Goal: Find specific page/section: Find specific page/section

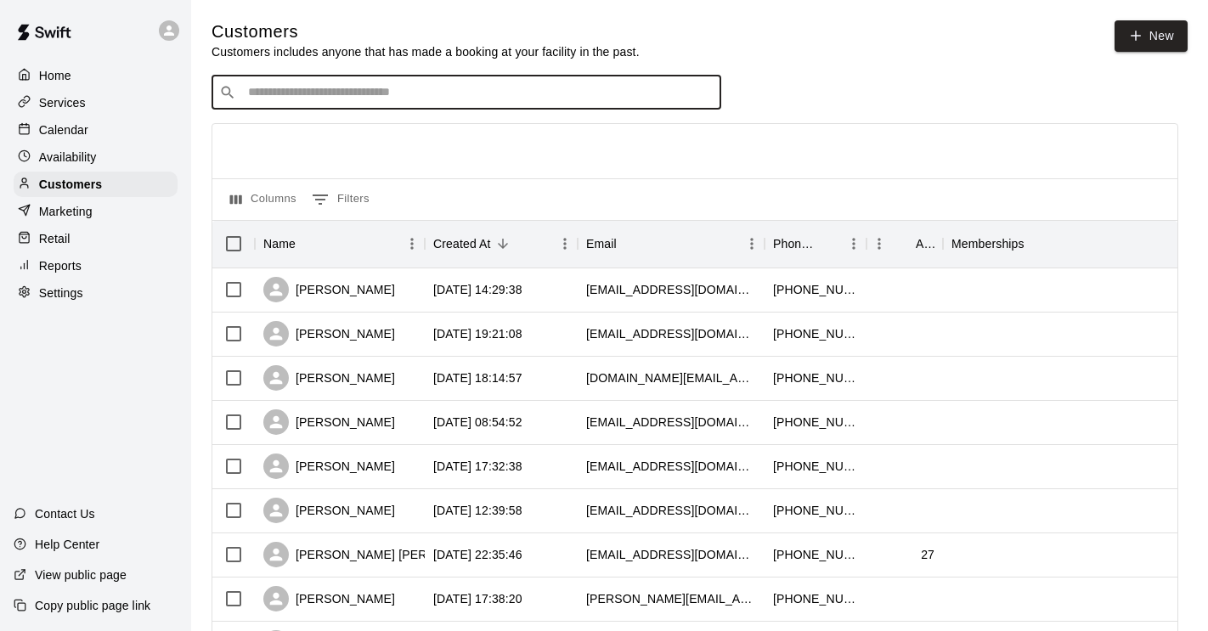
click at [446, 93] on input "Search customers by name or email" at bounding box center [478, 92] width 471 height 17
type input "*********"
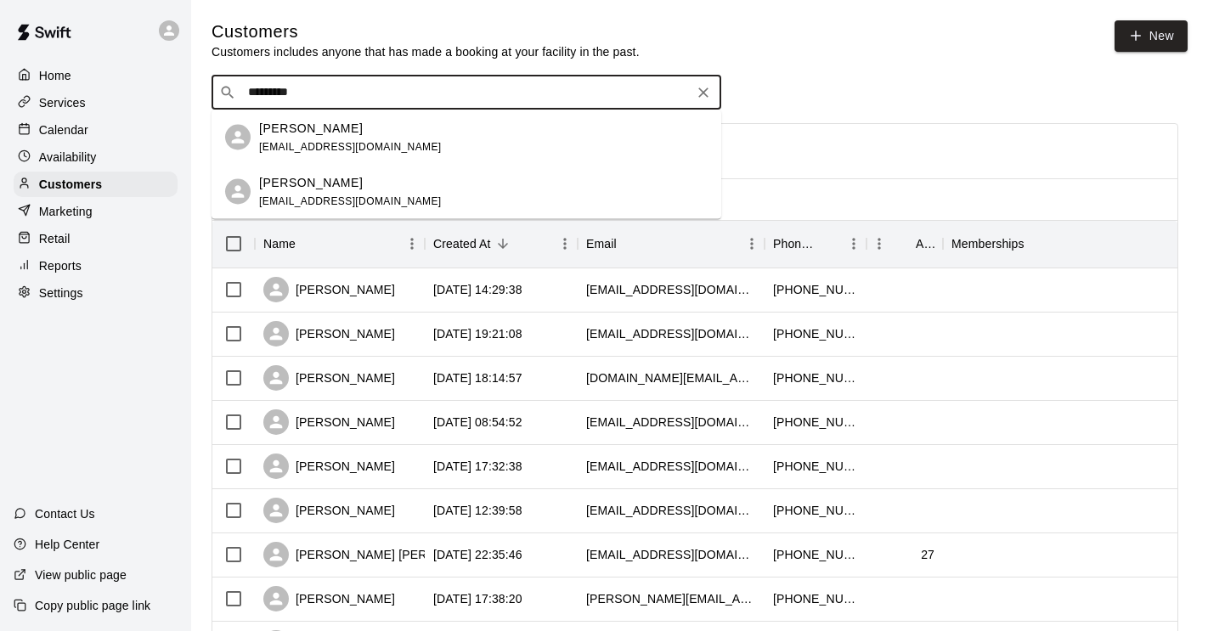
click at [403, 134] on div "Brandon Battaglia benbattaglia@yahoo.com" at bounding box center [483, 137] width 448 height 37
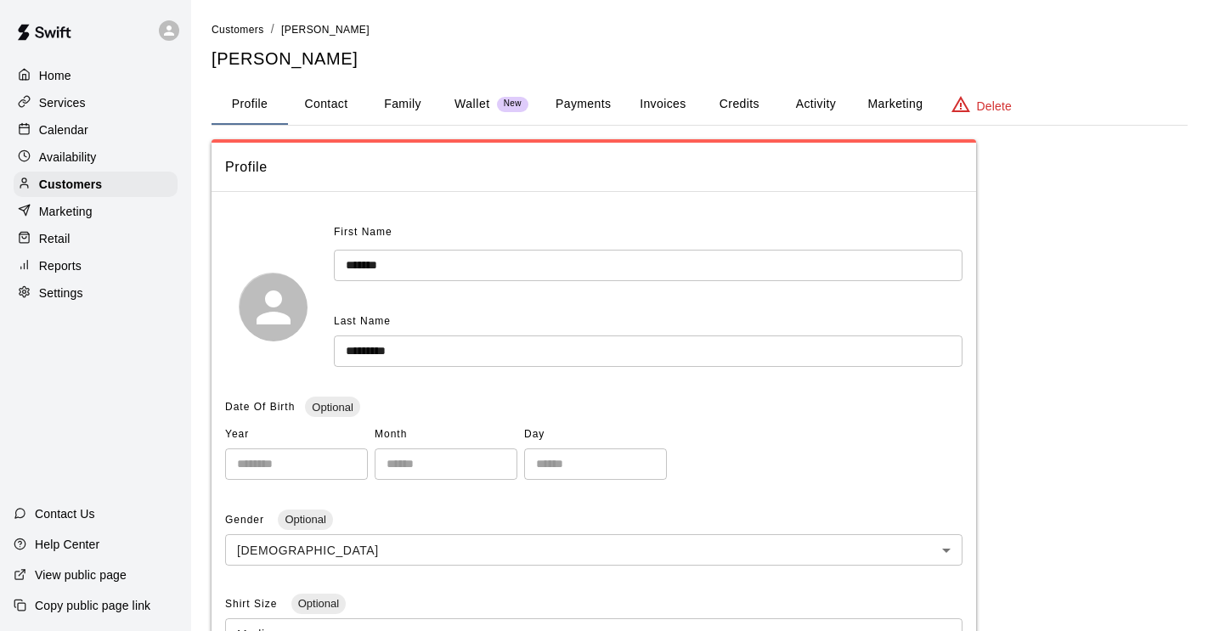
click at [595, 101] on button "Payments" at bounding box center [583, 104] width 82 height 41
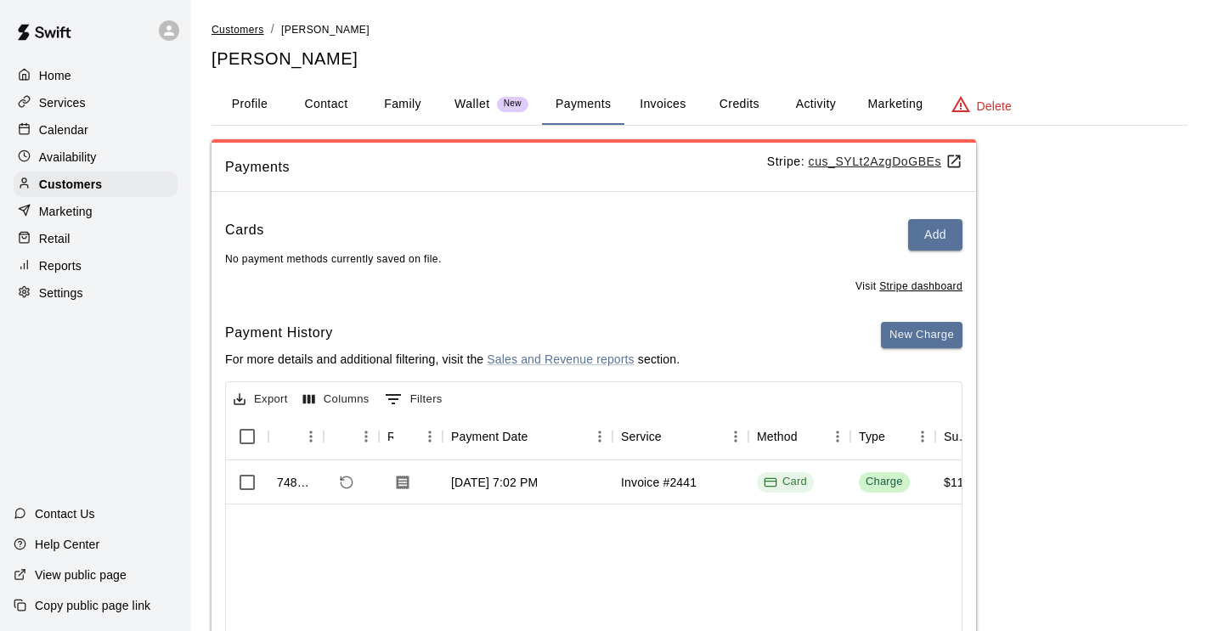
click at [257, 31] on span "Customers" at bounding box center [238, 30] width 53 height 12
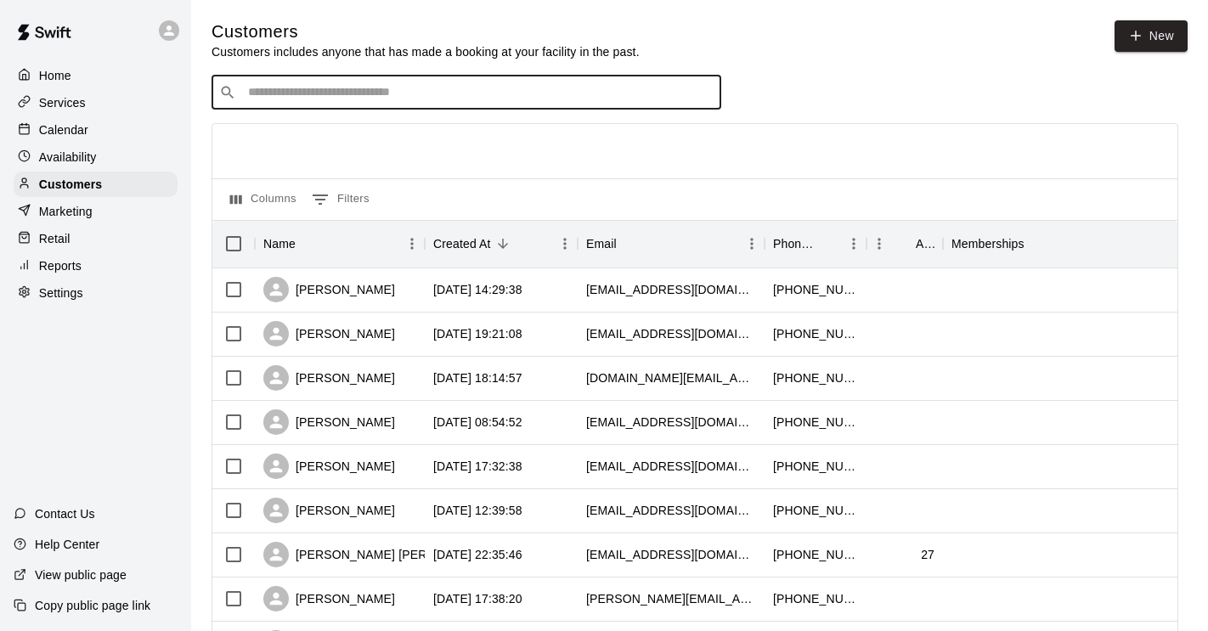
click at [329, 87] on input "Search customers by name or email" at bounding box center [478, 92] width 471 height 17
type input "*******"
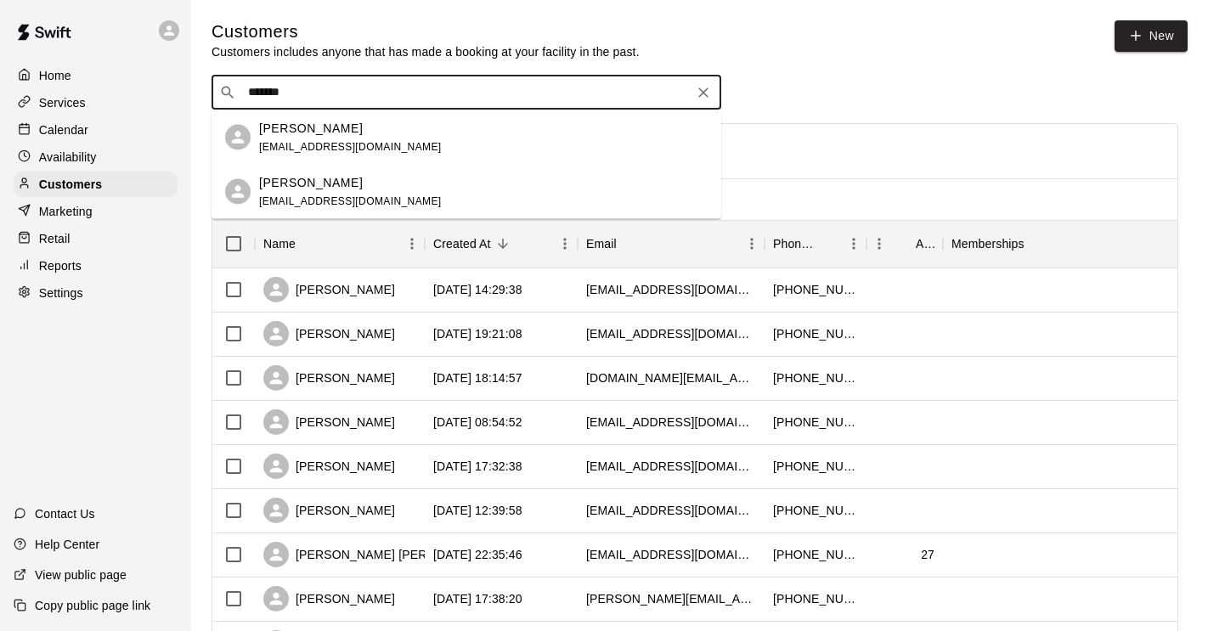
click at [336, 132] on p "[PERSON_NAME]" at bounding box center [311, 128] width 104 height 18
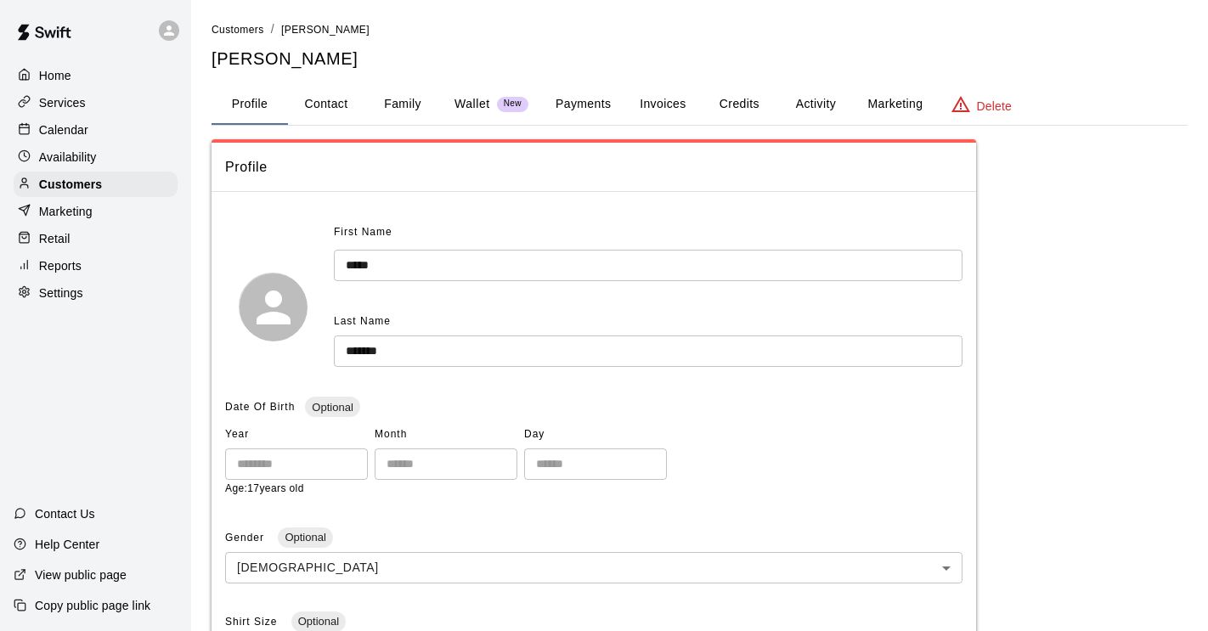
click at [570, 106] on button "Payments" at bounding box center [583, 104] width 82 height 41
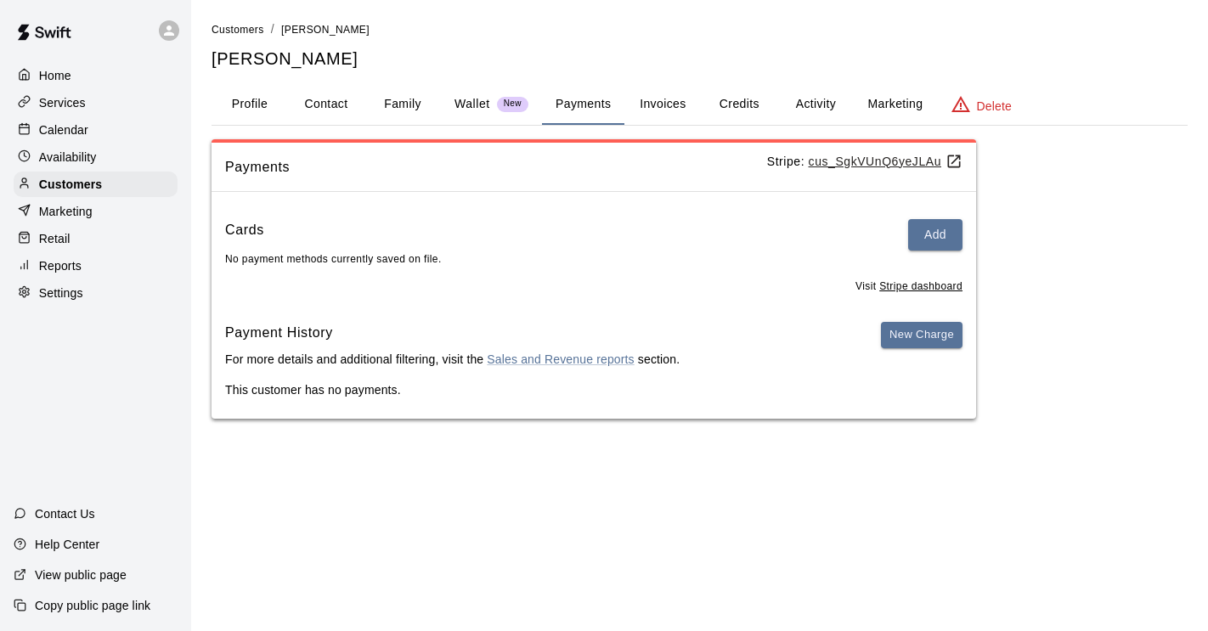
click at [477, 105] on p "Wallet" at bounding box center [472, 104] width 36 height 18
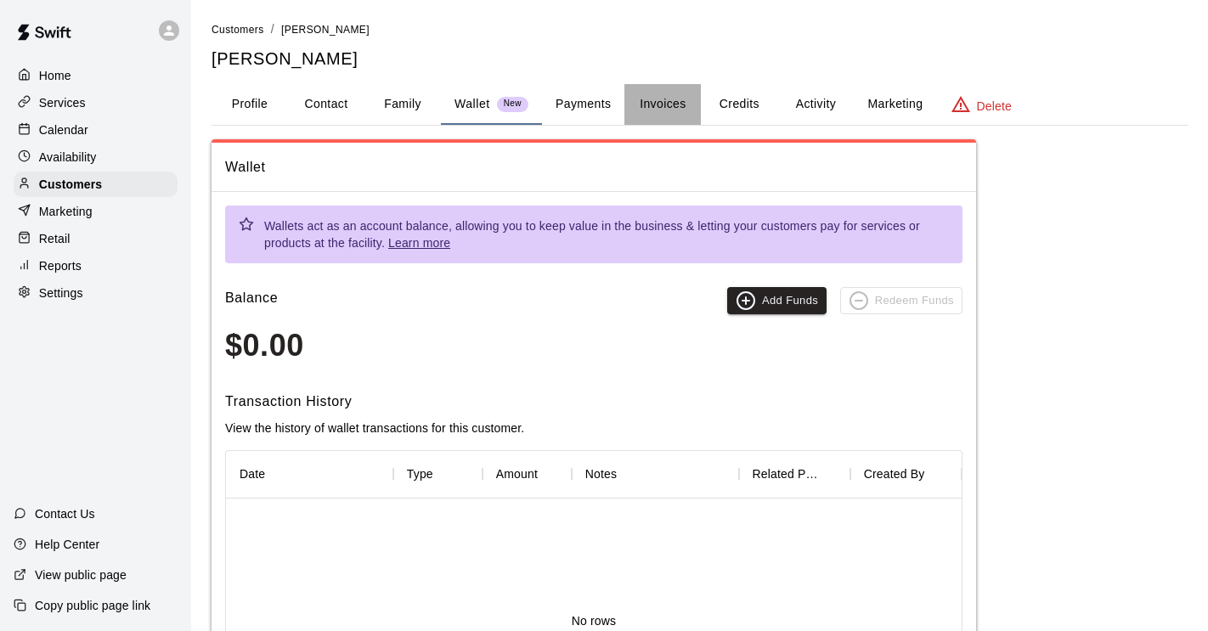
click at [653, 102] on button "Invoices" at bounding box center [662, 104] width 76 height 41
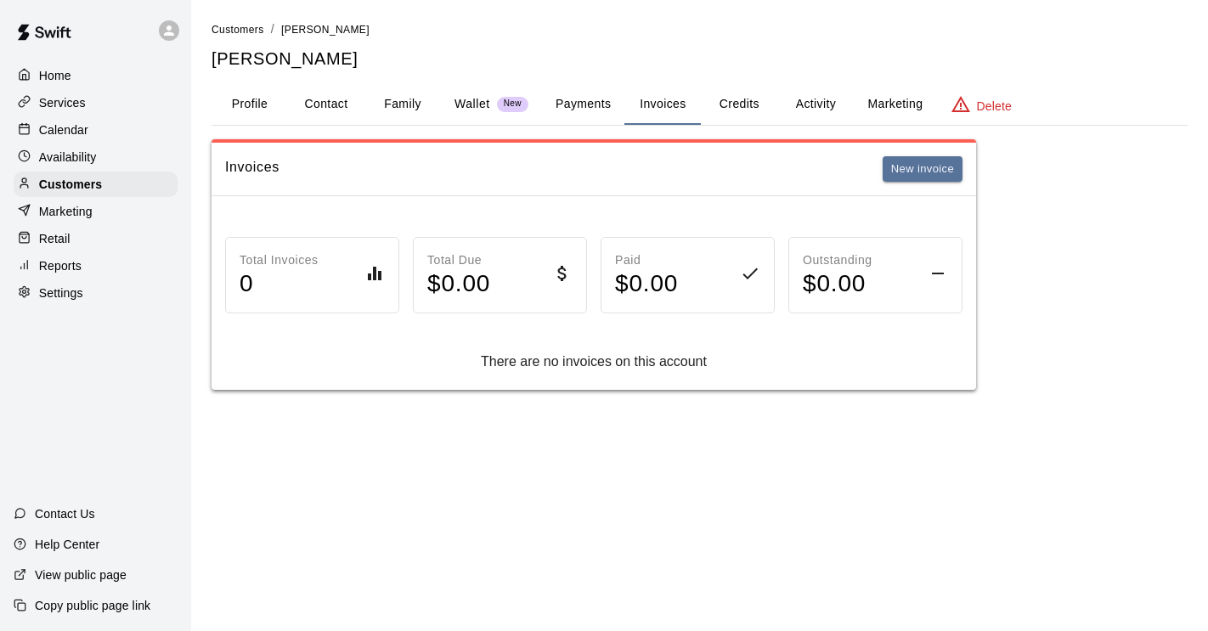
click at [234, 23] on link "Customers" at bounding box center [238, 29] width 53 height 14
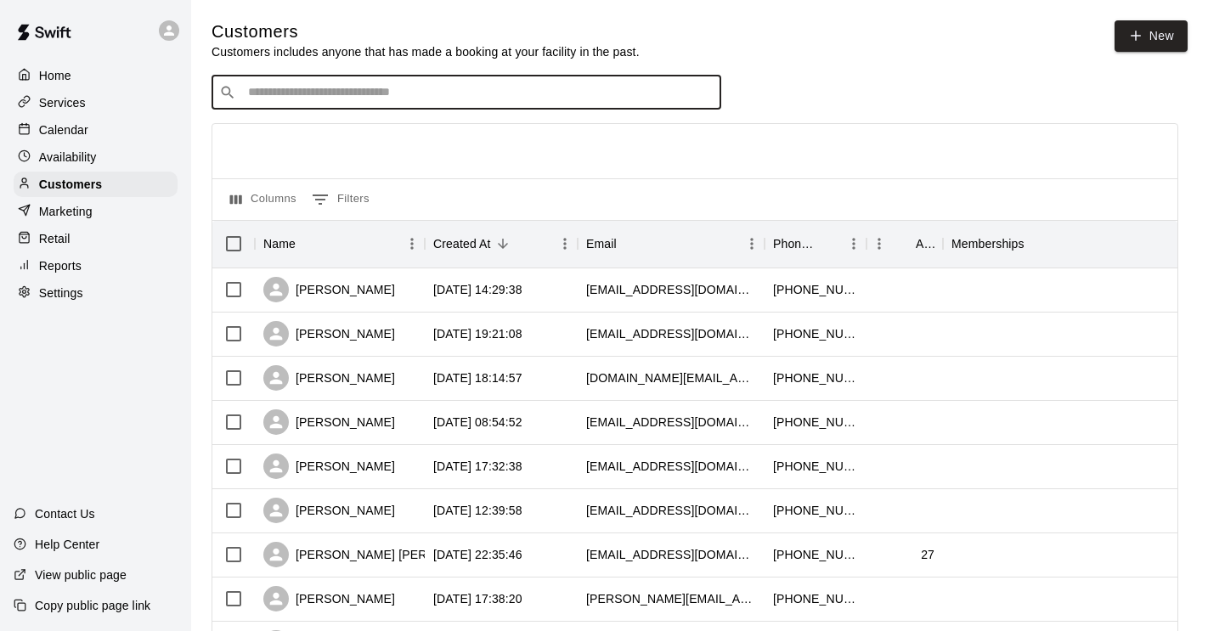
click at [260, 88] on input "Search customers by name or email" at bounding box center [478, 92] width 471 height 17
type input "****"
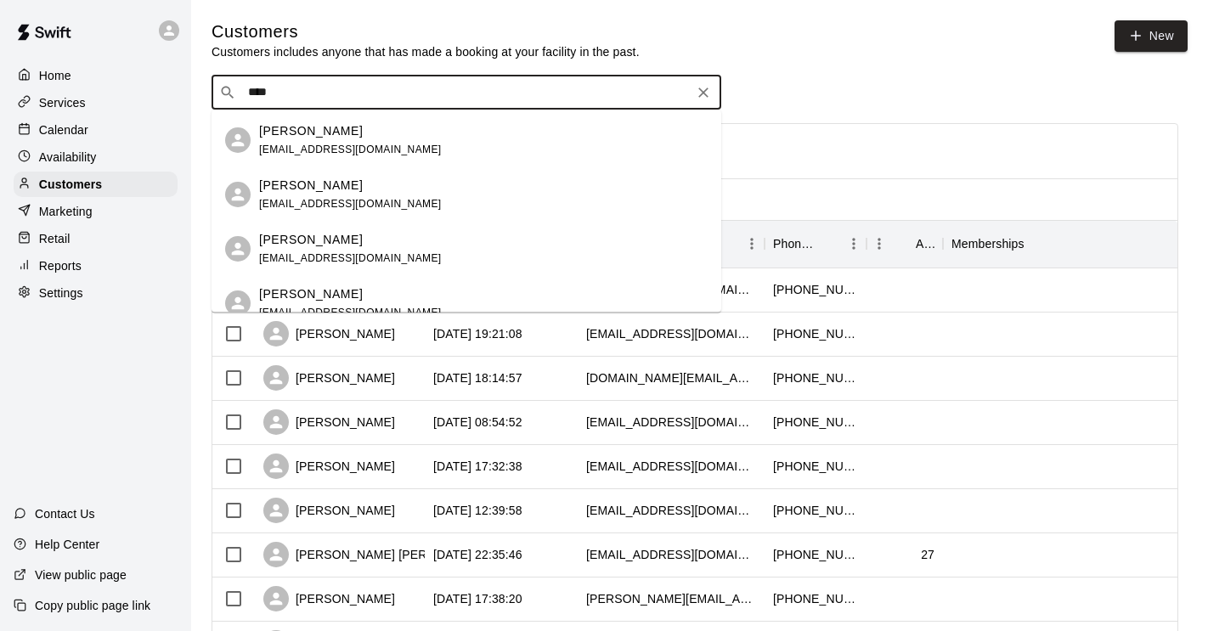
scroll to position [178, 0]
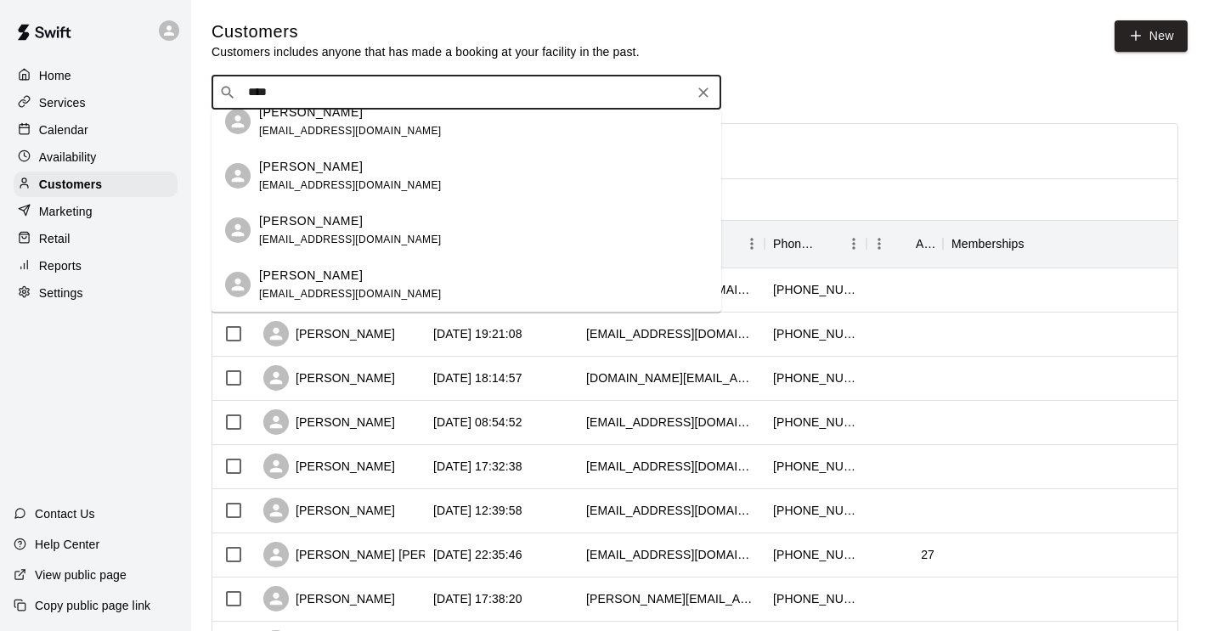
click at [296, 234] on span "alangregory@hotmail.com" at bounding box center [350, 240] width 183 height 12
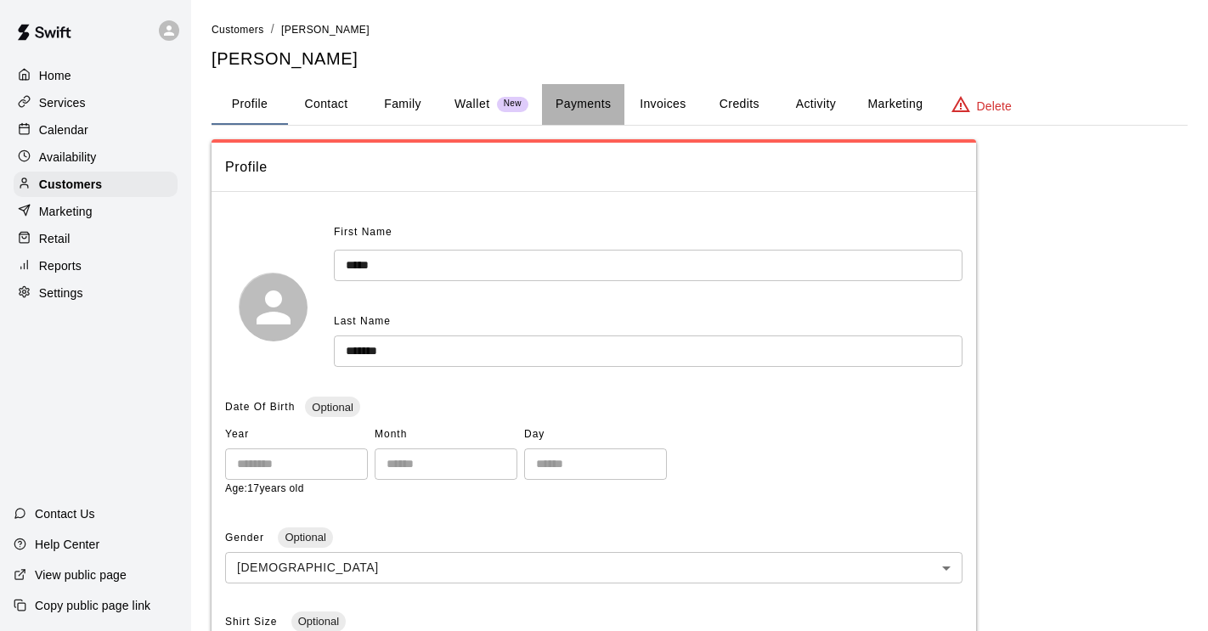
click at [592, 108] on button "Payments" at bounding box center [583, 104] width 82 height 41
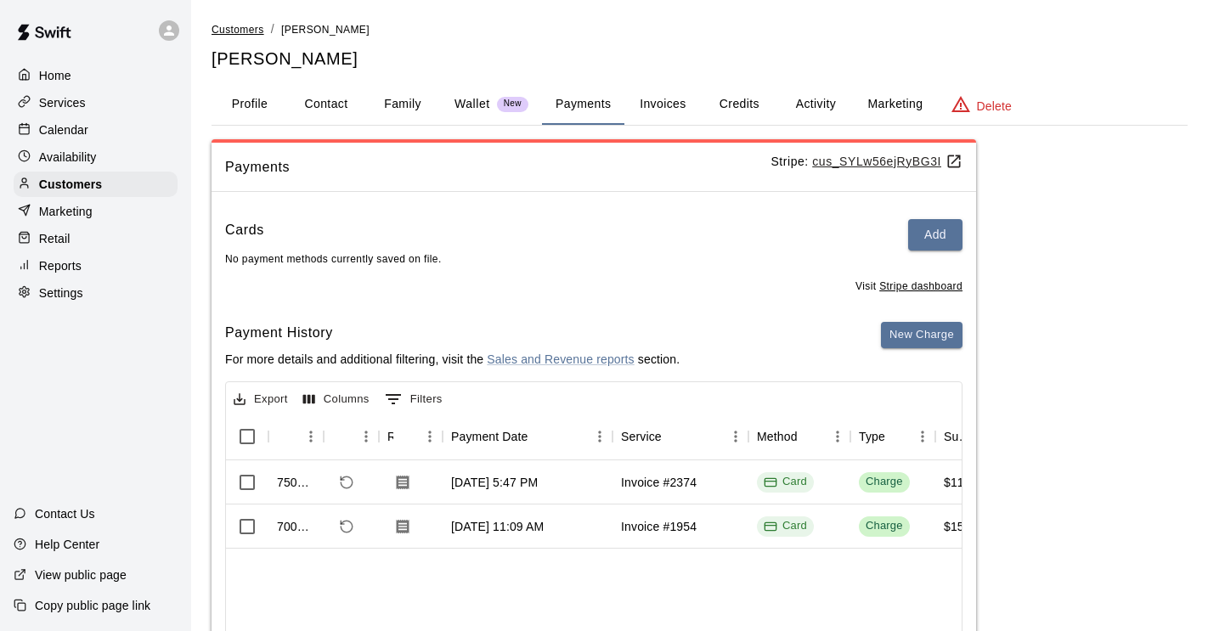
click at [241, 25] on span "Customers" at bounding box center [238, 30] width 53 height 12
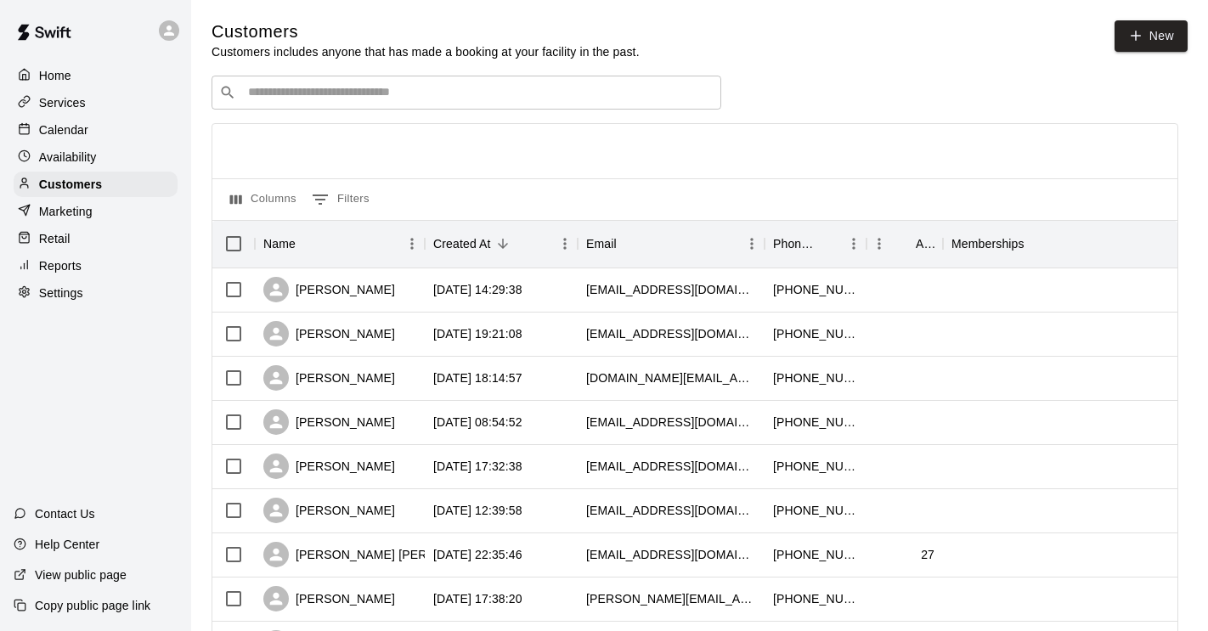
click at [336, 95] on input "Search customers by name or email" at bounding box center [478, 92] width 471 height 17
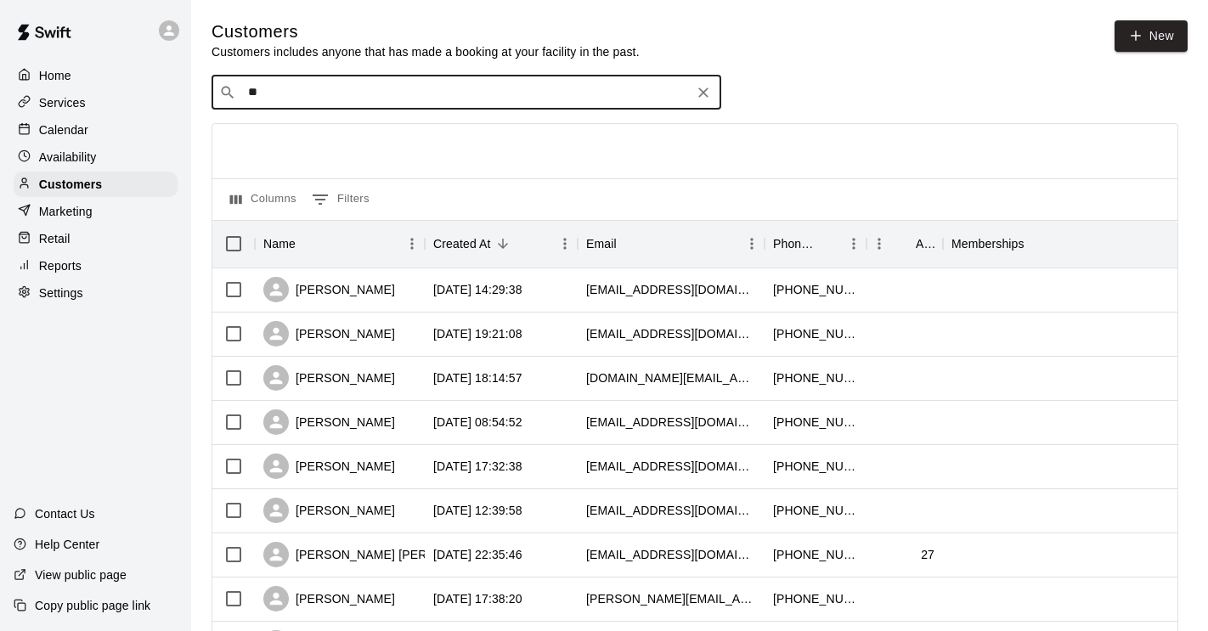
type input "***"
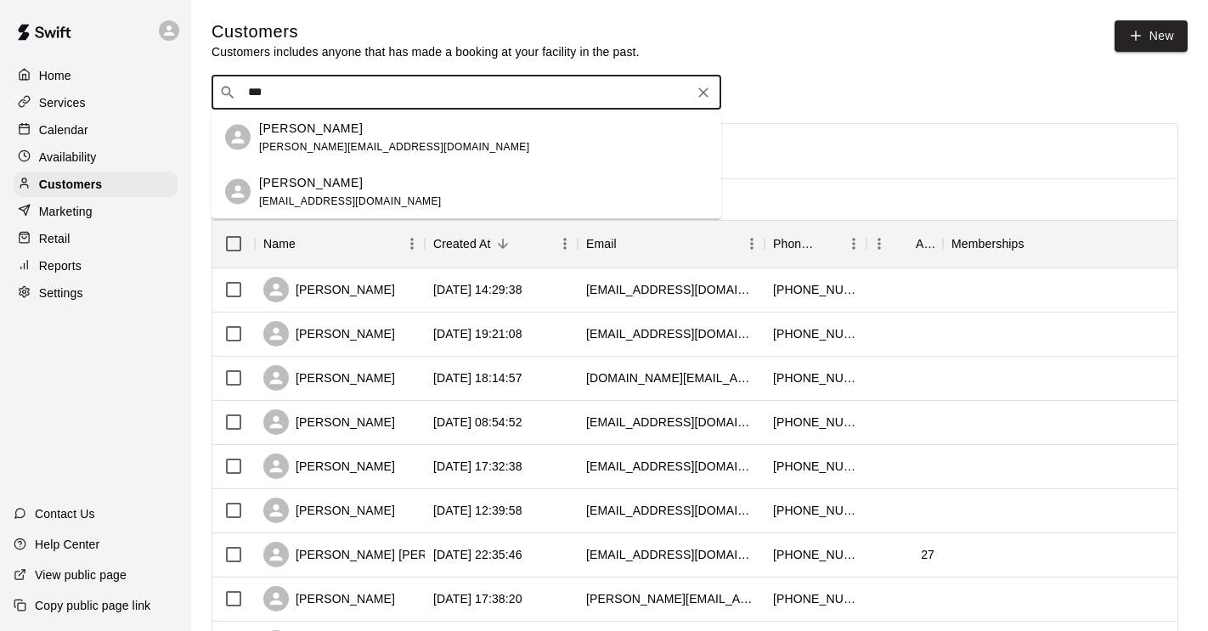
click at [347, 148] on span "e.f.kunkoski@gmail.com" at bounding box center [394, 146] width 270 height 12
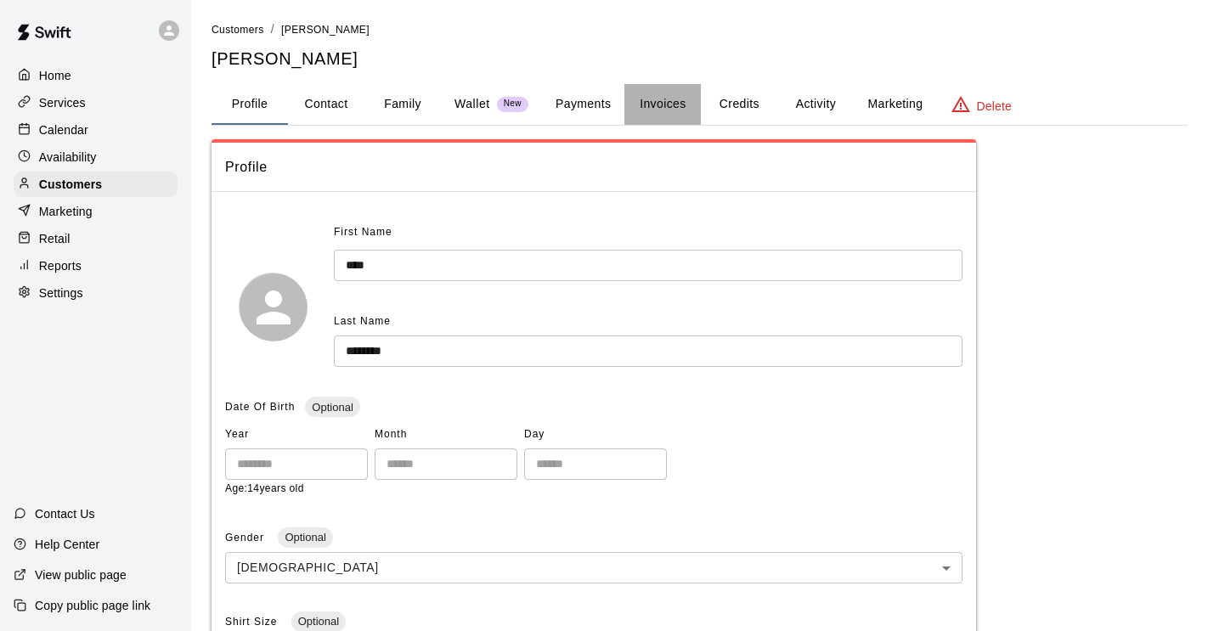
click at [653, 102] on button "Invoices" at bounding box center [662, 104] width 76 height 41
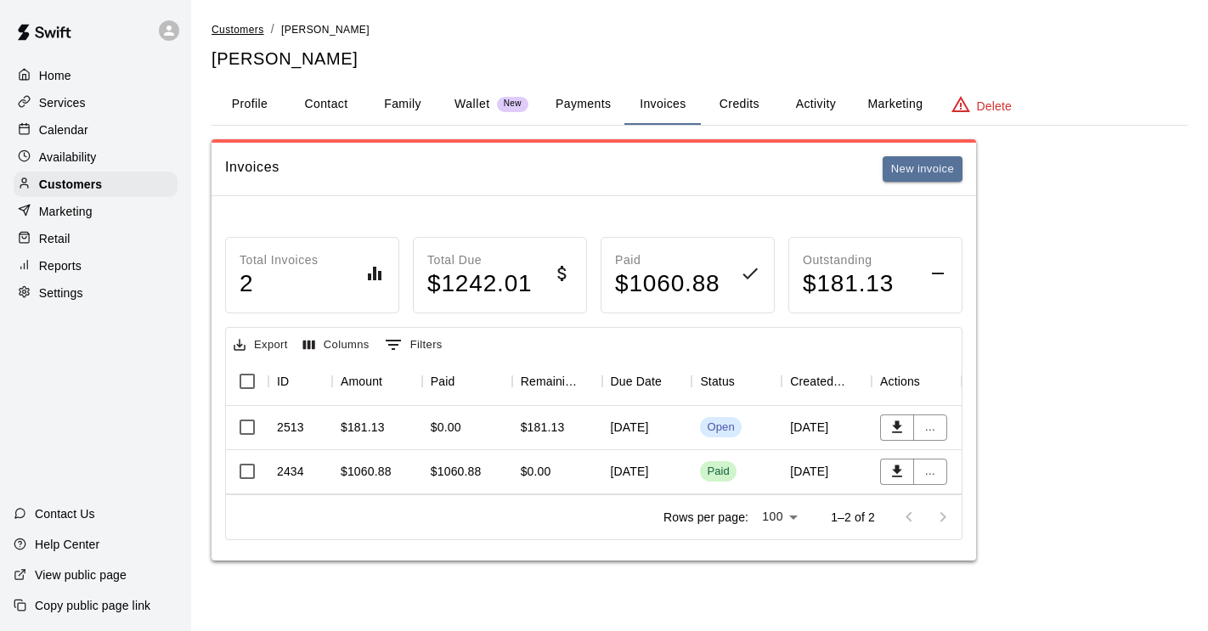
click at [255, 31] on span "Customers" at bounding box center [238, 30] width 53 height 12
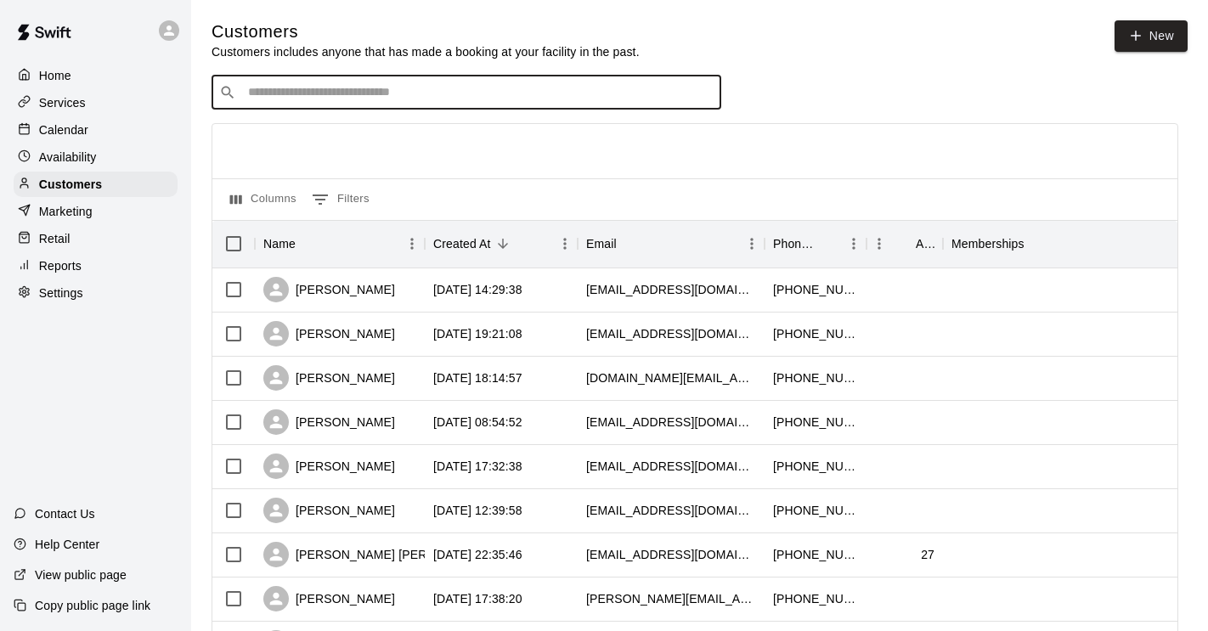
click at [345, 86] on input "Search customers by name or email" at bounding box center [478, 92] width 471 height 17
type input "*****"
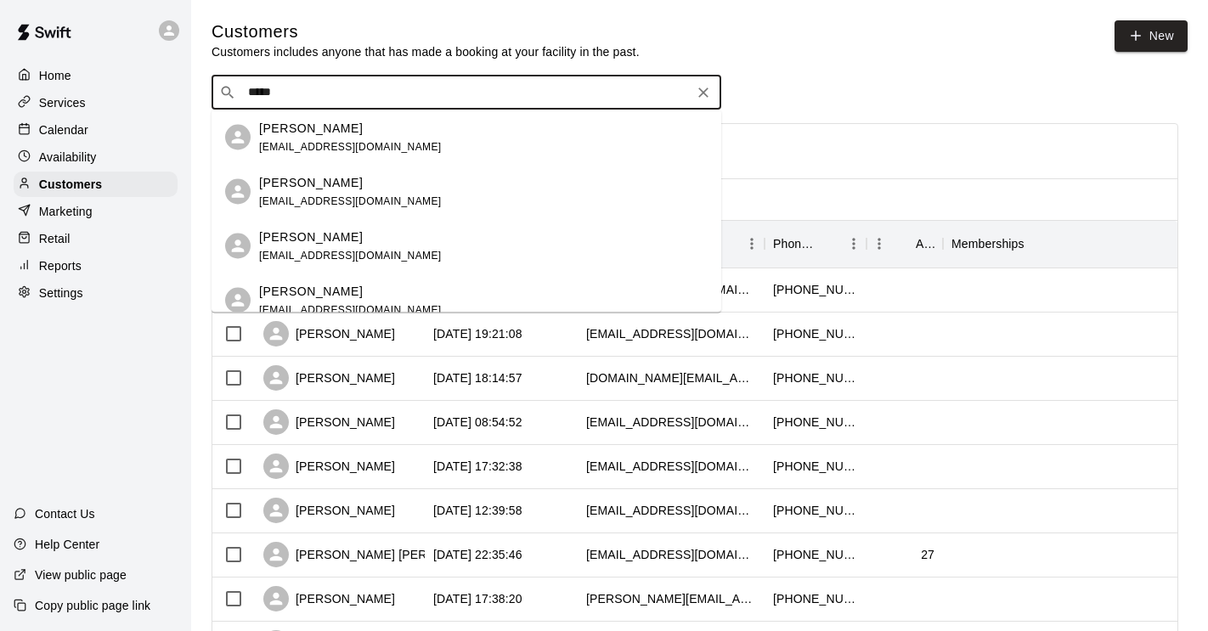
click at [324, 296] on p "[PERSON_NAME]" at bounding box center [311, 291] width 104 height 18
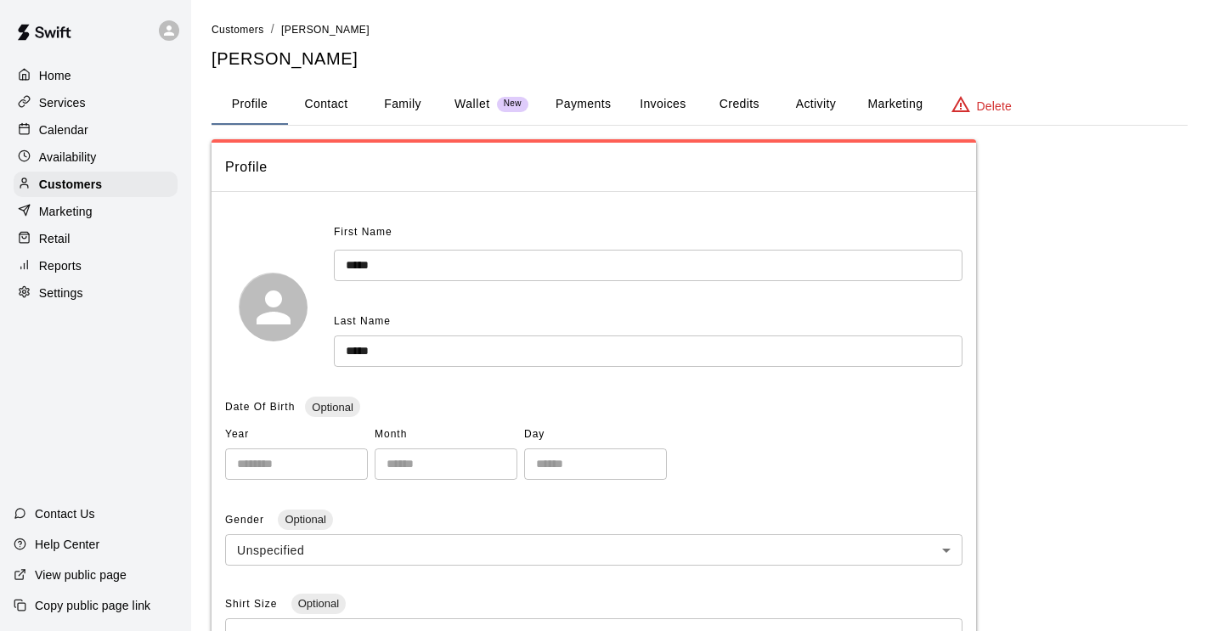
click at [579, 104] on button "Payments" at bounding box center [583, 104] width 82 height 41
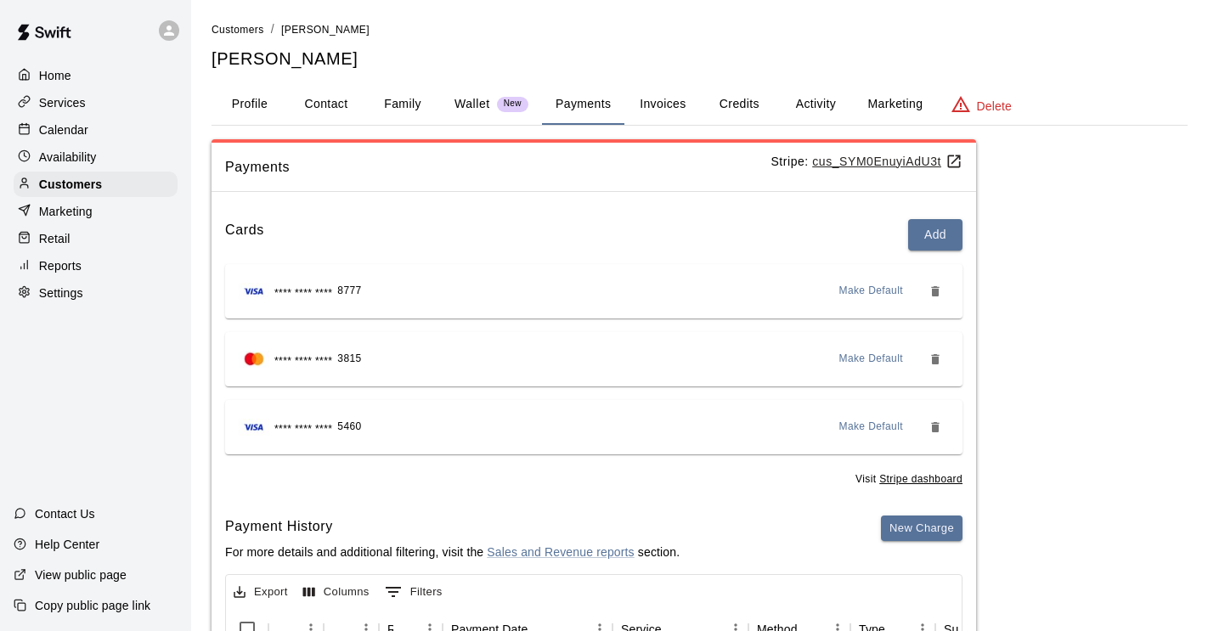
click at [647, 108] on button "Invoices" at bounding box center [662, 104] width 76 height 41
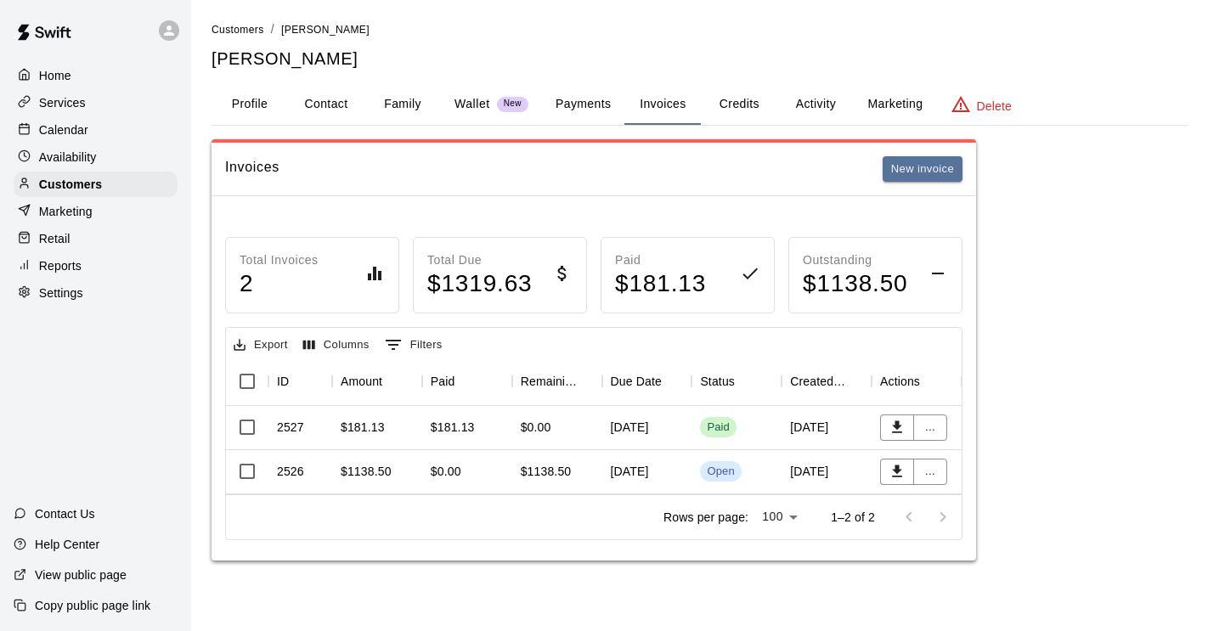
click at [466, 103] on p "Wallet" at bounding box center [472, 104] width 36 height 18
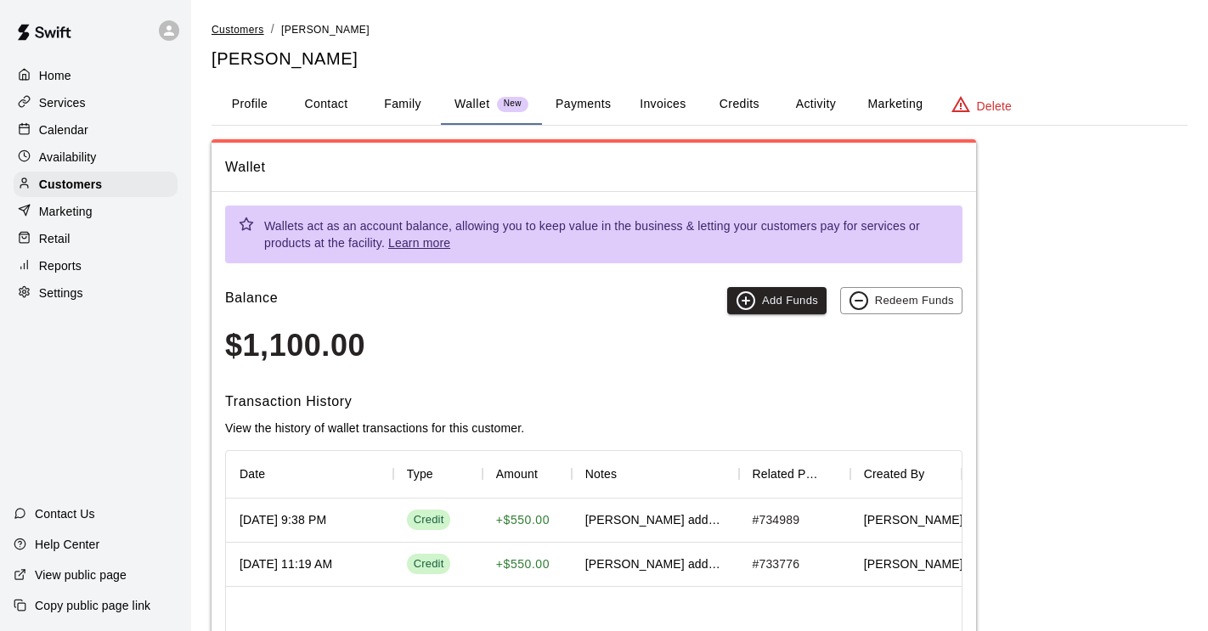
click at [247, 31] on span "Customers" at bounding box center [238, 30] width 53 height 12
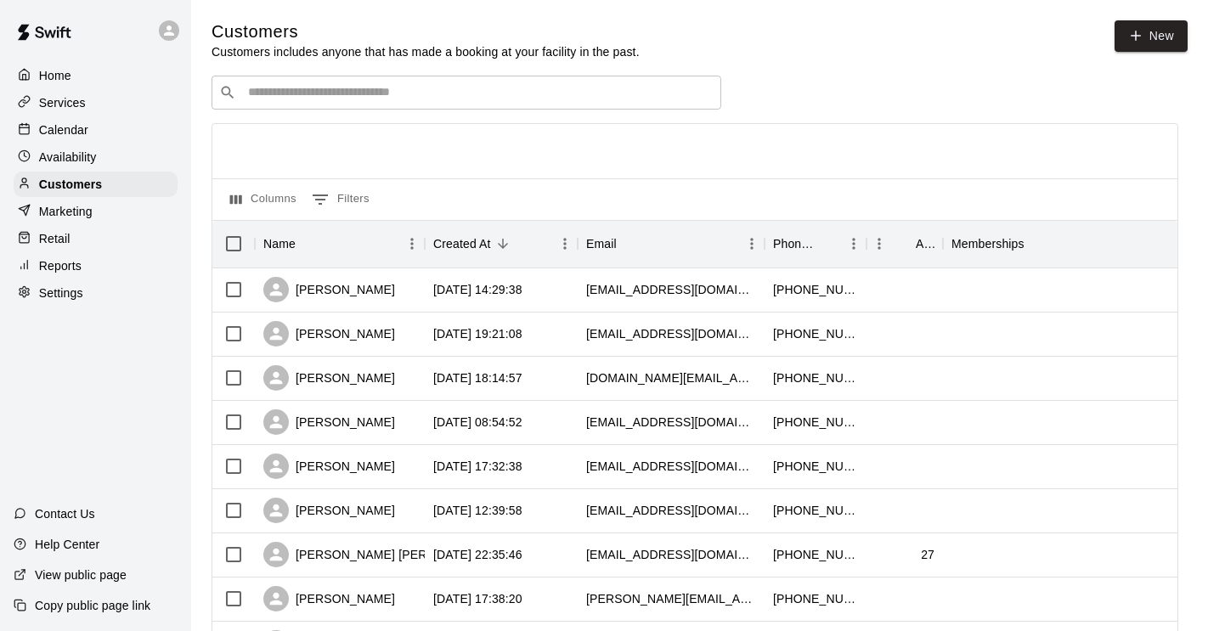
click at [283, 94] on input "Search customers by name or email" at bounding box center [478, 92] width 471 height 17
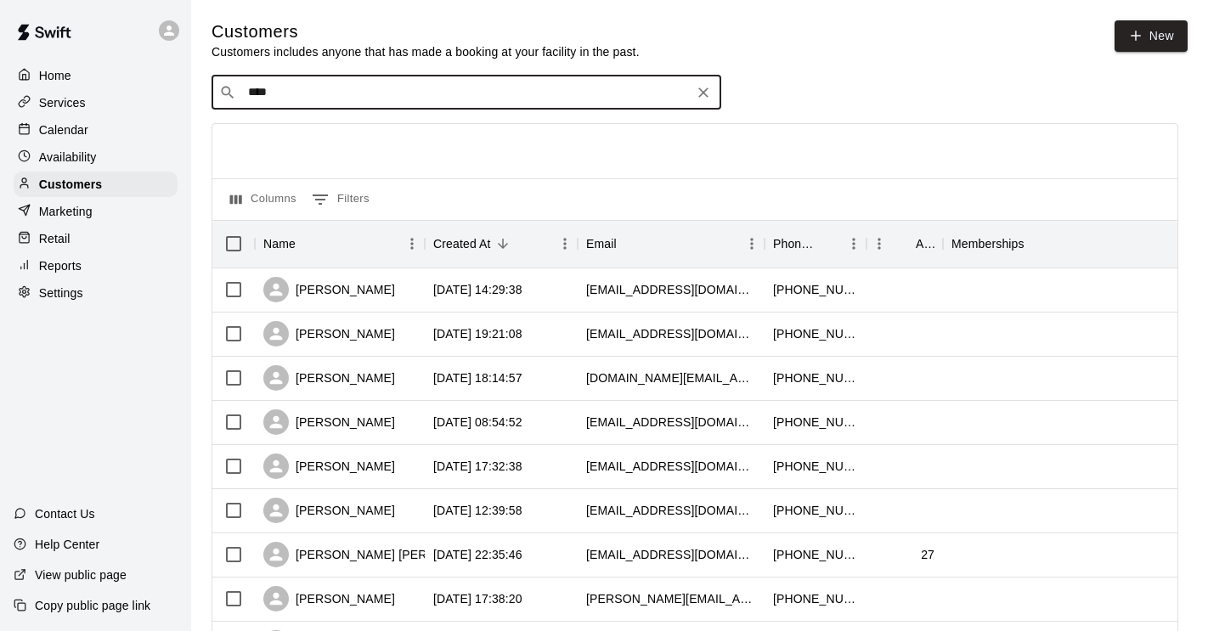
type input "***"
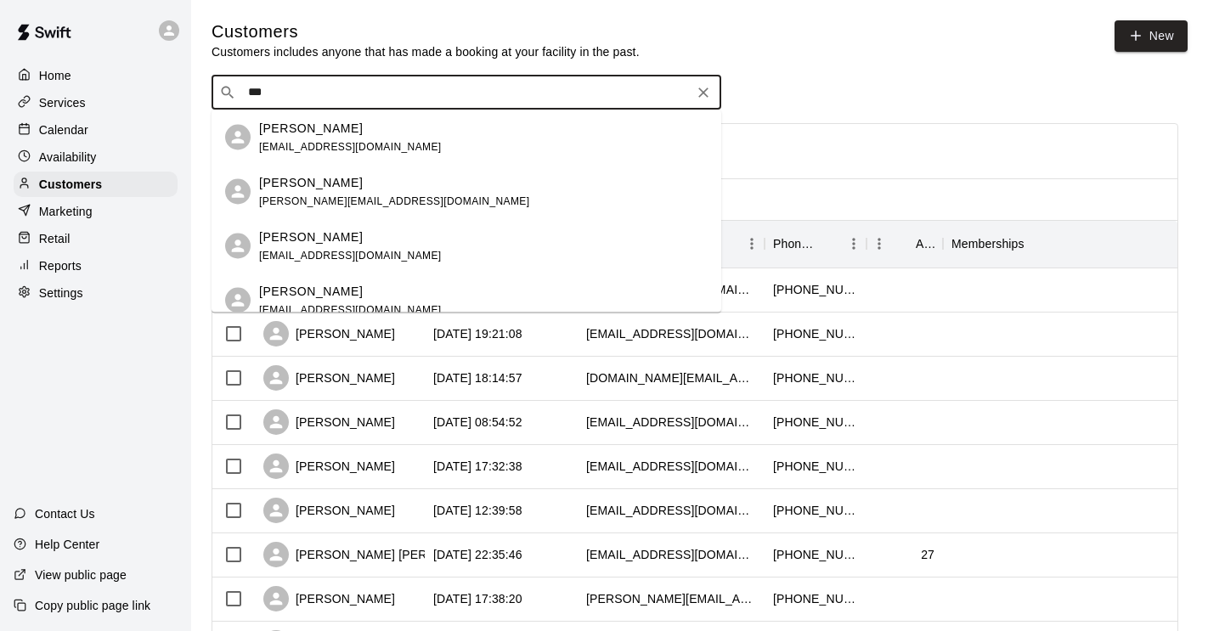
click at [295, 125] on p "[PERSON_NAME]" at bounding box center [311, 128] width 104 height 18
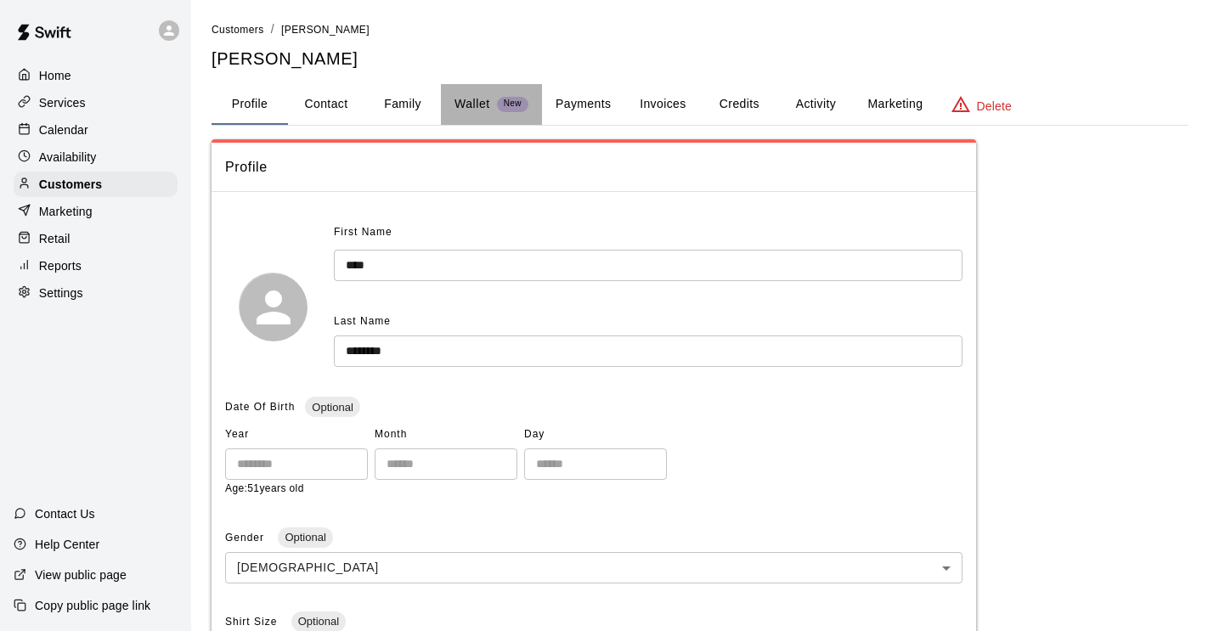
click at [457, 102] on p "Wallet" at bounding box center [472, 104] width 36 height 18
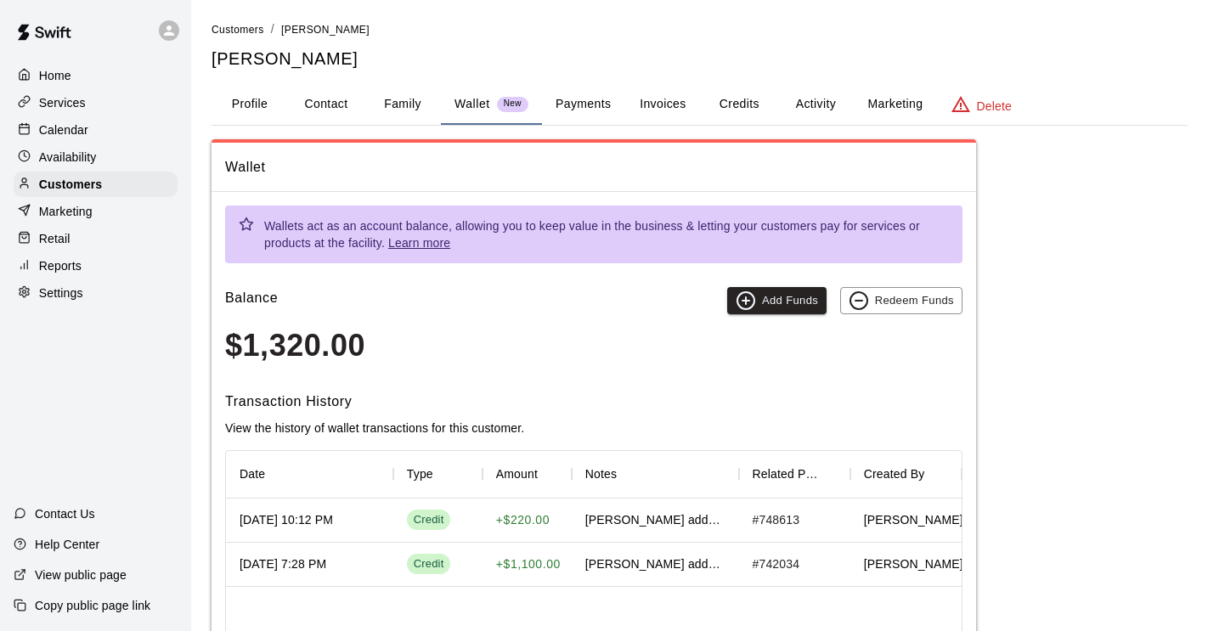
click at [593, 99] on button "Payments" at bounding box center [583, 104] width 82 height 41
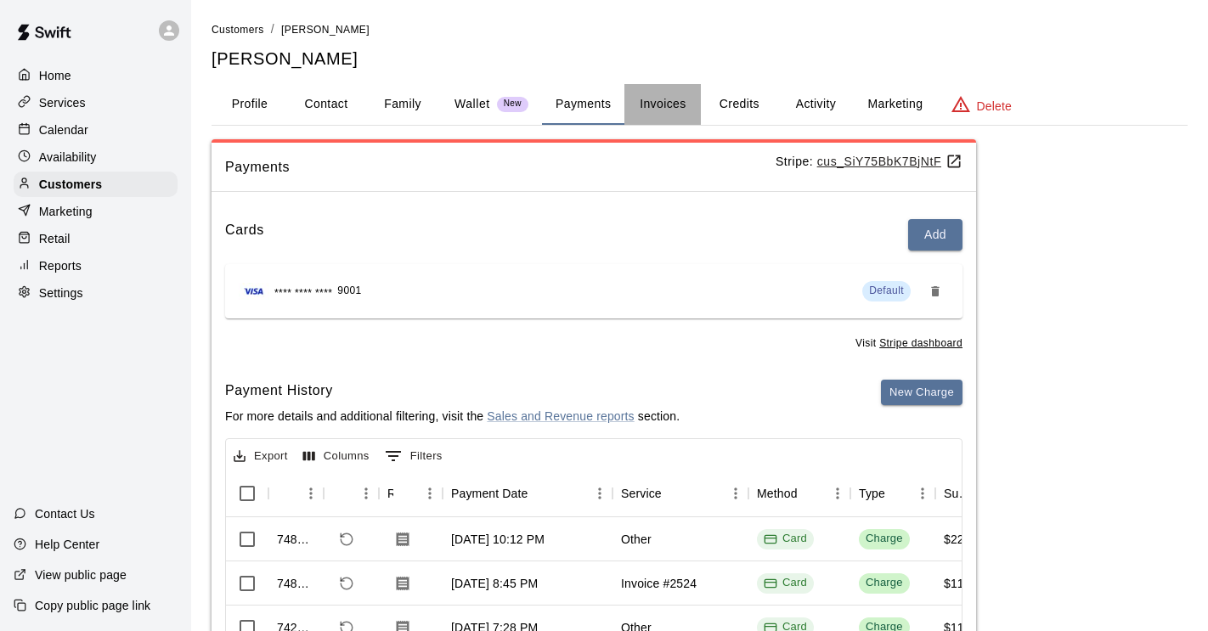
click at [681, 108] on button "Invoices" at bounding box center [662, 104] width 76 height 41
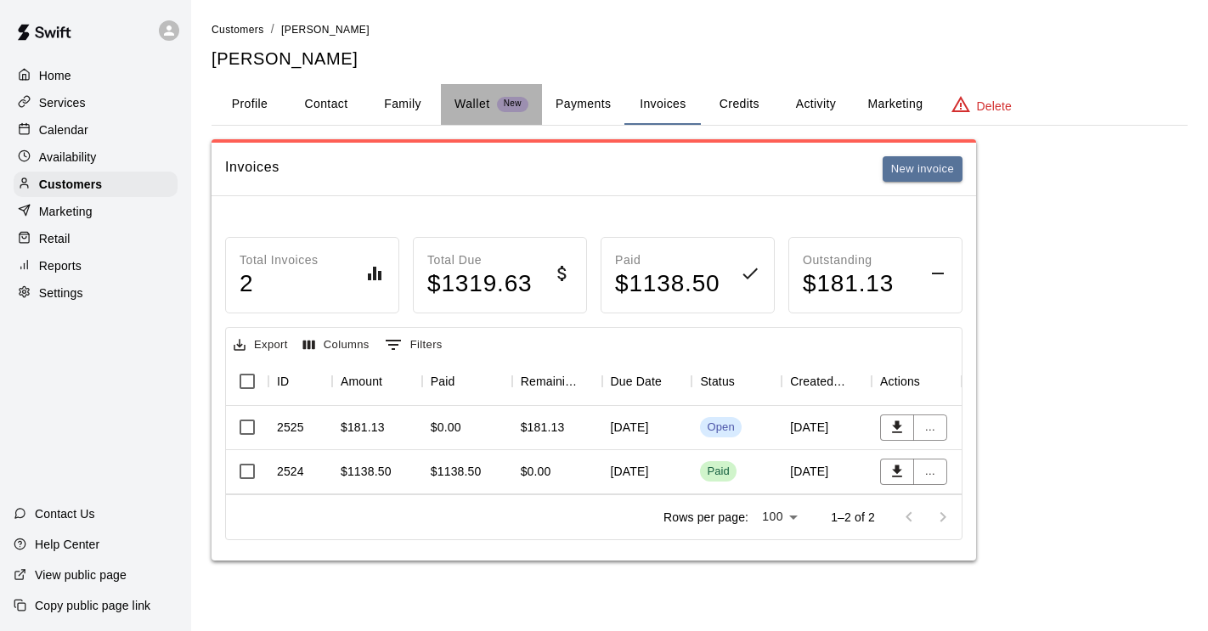
click at [483, 96] on p "Wallet" at bounding box center [472, 104] width 36 height 18
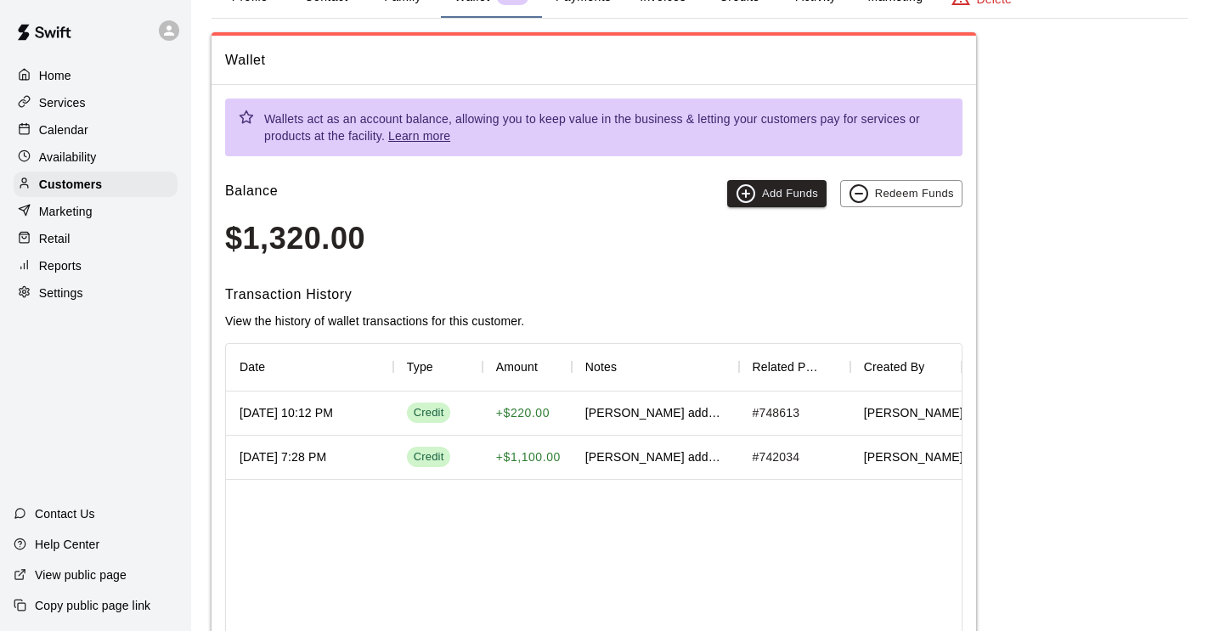
scroll to position [109, 0]
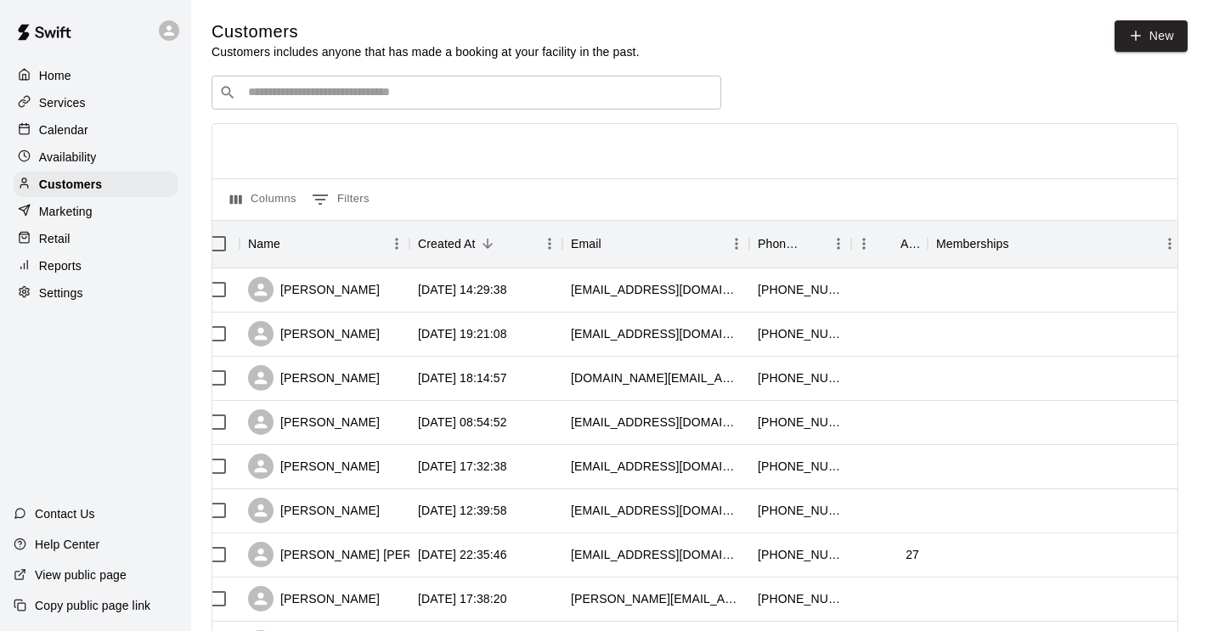
scroll to position [0, 20]
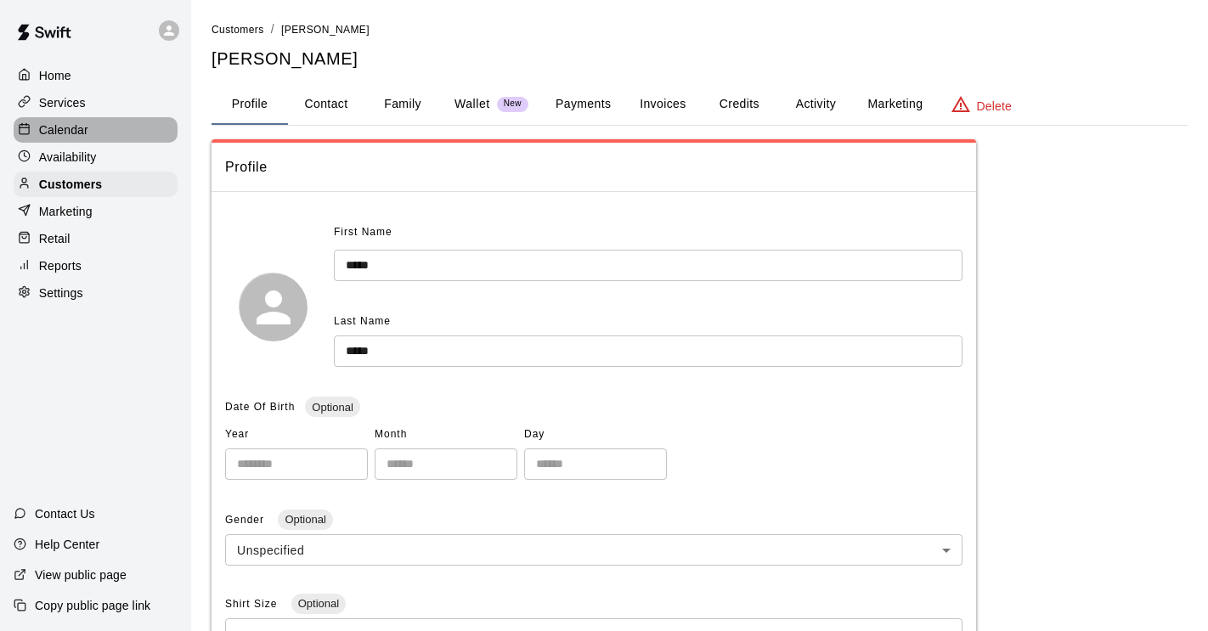
click at [77, 135] on p "Calendar" at bounding box center [63, 129] width 49 height 17
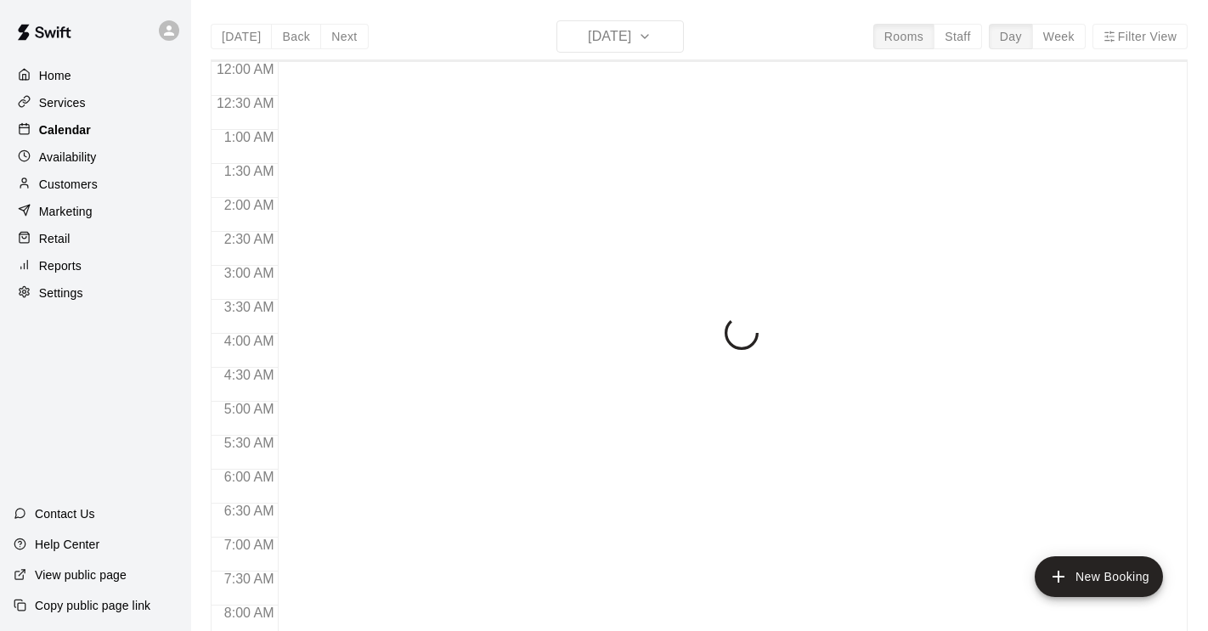
scroll to position [1043, 0]
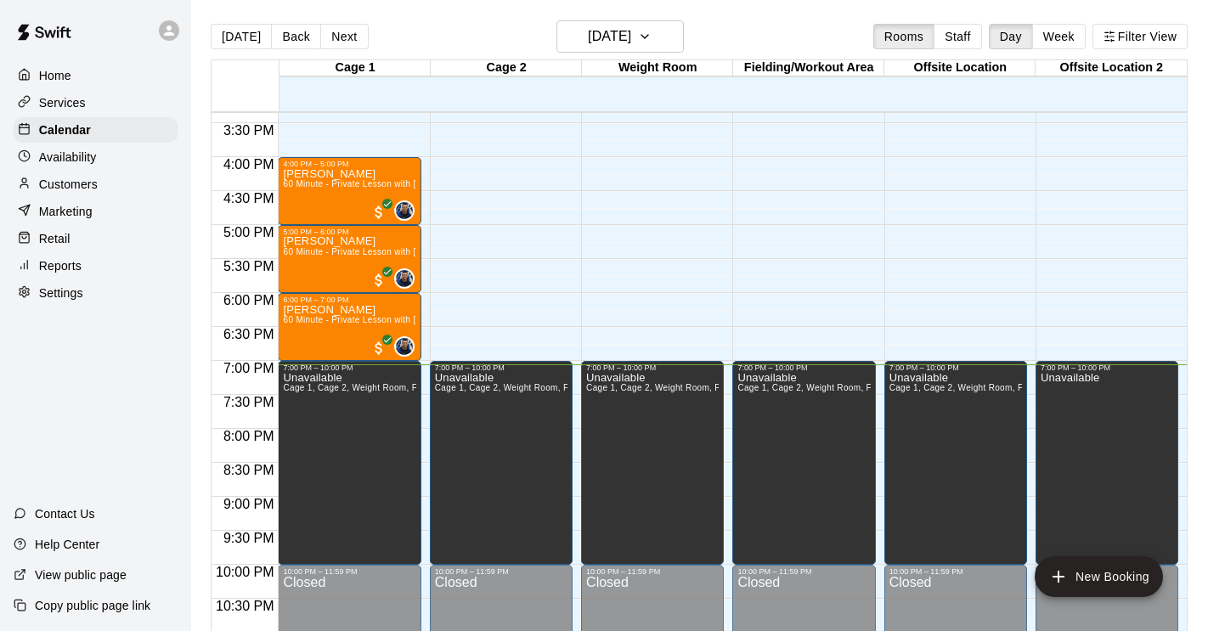
click at [67, 405] on div "Home Services Calendar Availability Customers Marketing Retail Reports Settings…" at bounding box center [95, 315] width 191 height 631
click at [66, 370] on div "Home Services Calendar Availability Customers Marketing Retail Reports Settings…" at bounding box center [95, 315] width 191 height 631
